Goal: Check status: Check status

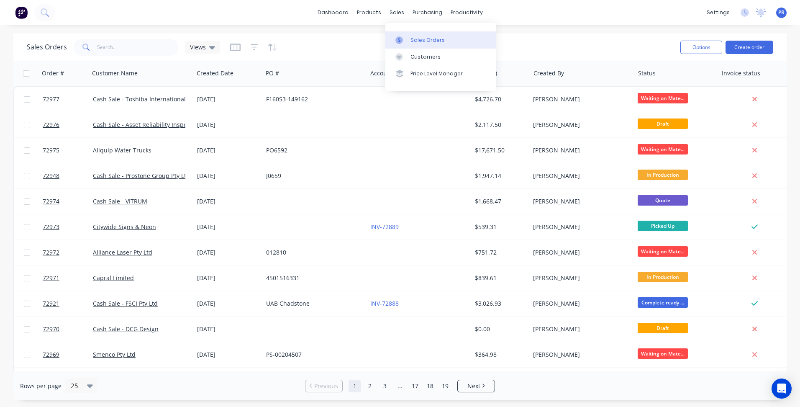
click at [409, 33] on link "Sales Orders" at bounding box center [440, 39] width 111 height 17
click at [125, 49] on input "text" at bounding box center [138, 47] width 82 height 17
type input "[PERSON_NAME]"
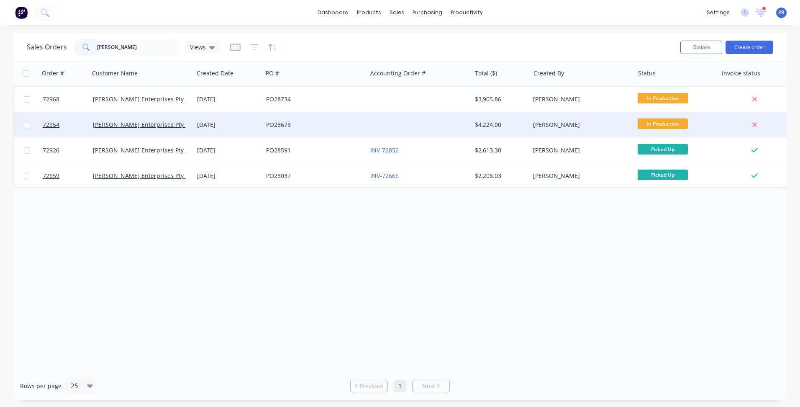
type input "[PERSON_NAME]"
click at [266, 128] on div "PO28678" at bounding box center [312, 124] width 93 height 8
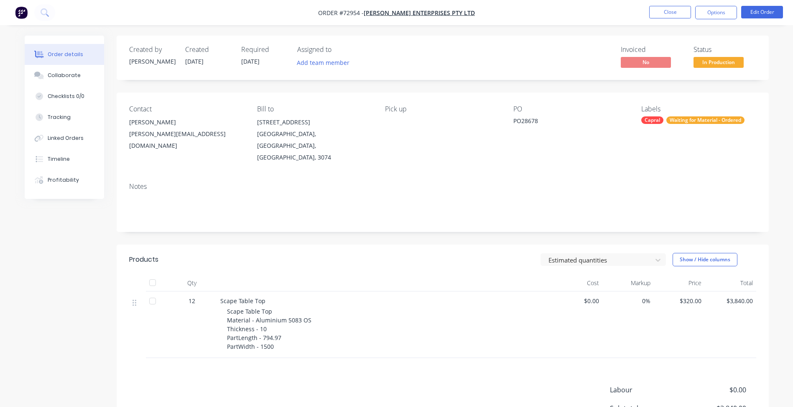
click at [253, 58] on span "08/10/25" at bounding box center [250, 61] width 18 height 8
click at [71, 80] on button "Collaborate" at bounding box center [64, 75] width 79 height 21
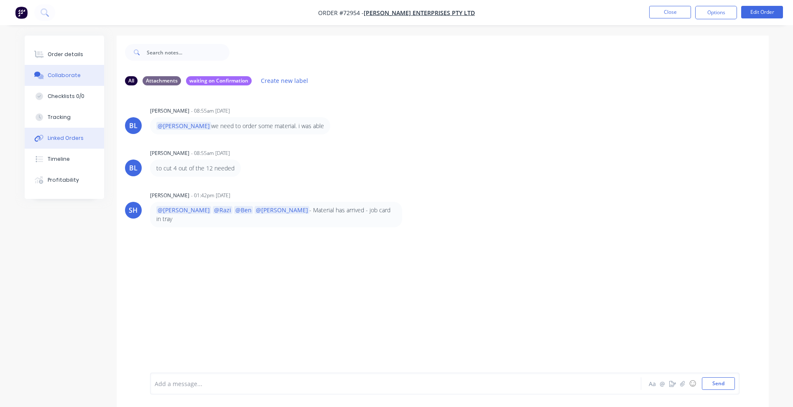
click at [72, 138] on div "Linked Orders" at bounding box center [66, 138] width 36 height 8
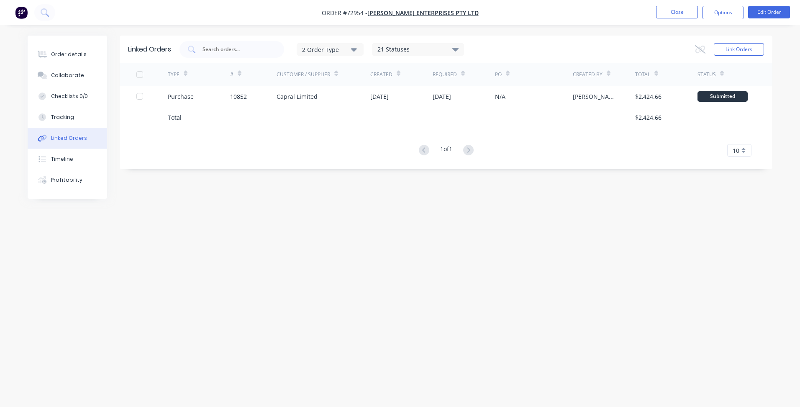
click at [345, 216] on div "Linked Orders 2 Order Type 21 Statuses Sales Order Status All Archived Draft Qu…" at bounding box center [400, 188] width 745 height 304
click at [674, 16] on button "Close" at bounding box center [677, 12] width 42 height 13
